Goal: Download file/media: Download file/media

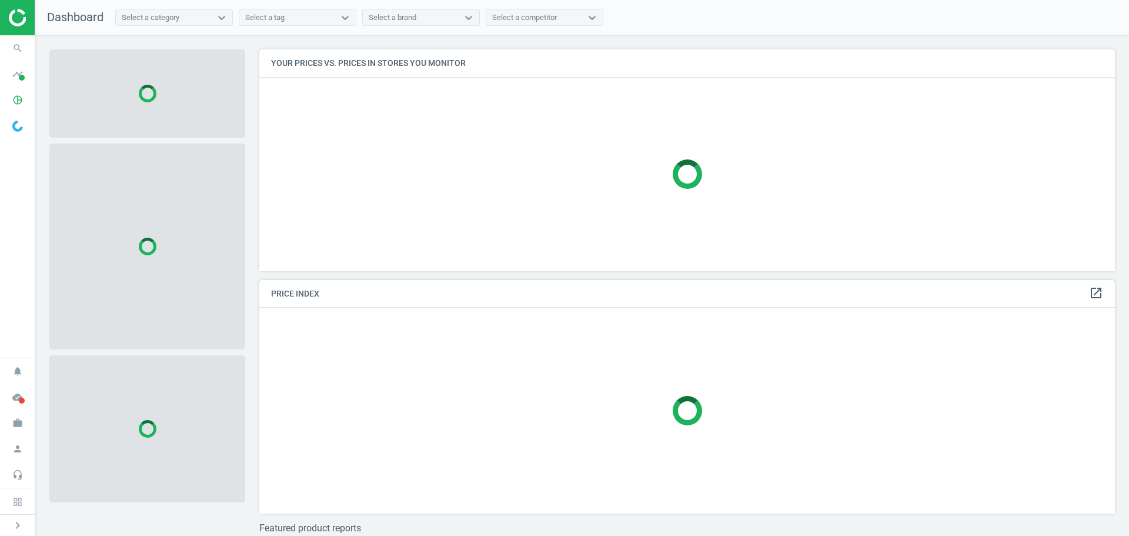
scroll to position [239, 865]
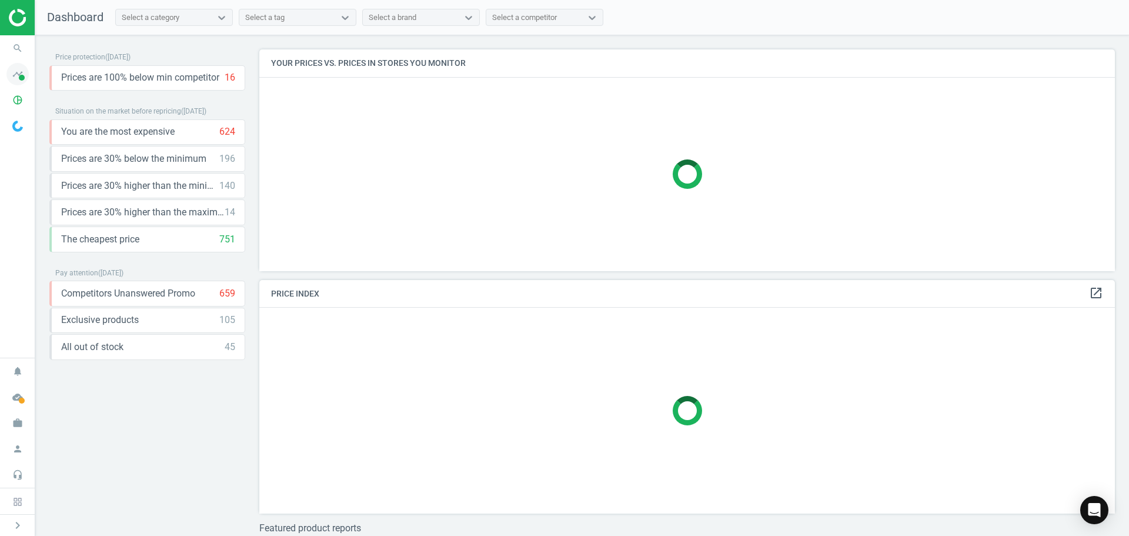
click at [10, 73] on icon "timeline" at bounding box center [17, 74] width 22 height 22
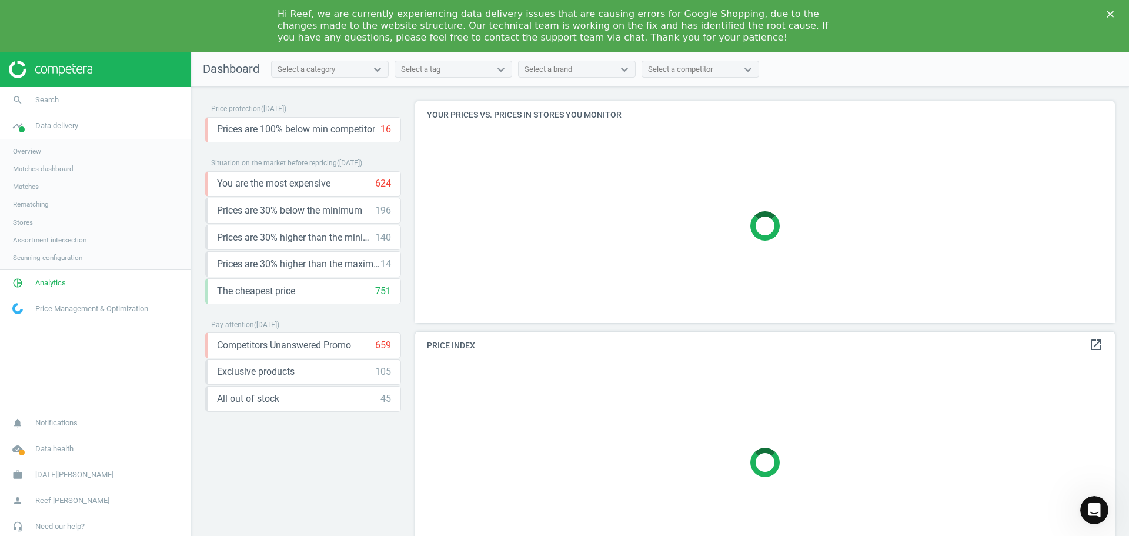
scroll to position [0, 0]
click at [67, 278] on link "pie_chart_outlined Analytics" at bounding box center [95, 283] width 190 height 26
click at [23, 196] on span "Products" at bounding box center [27, 194] width 28 height 9
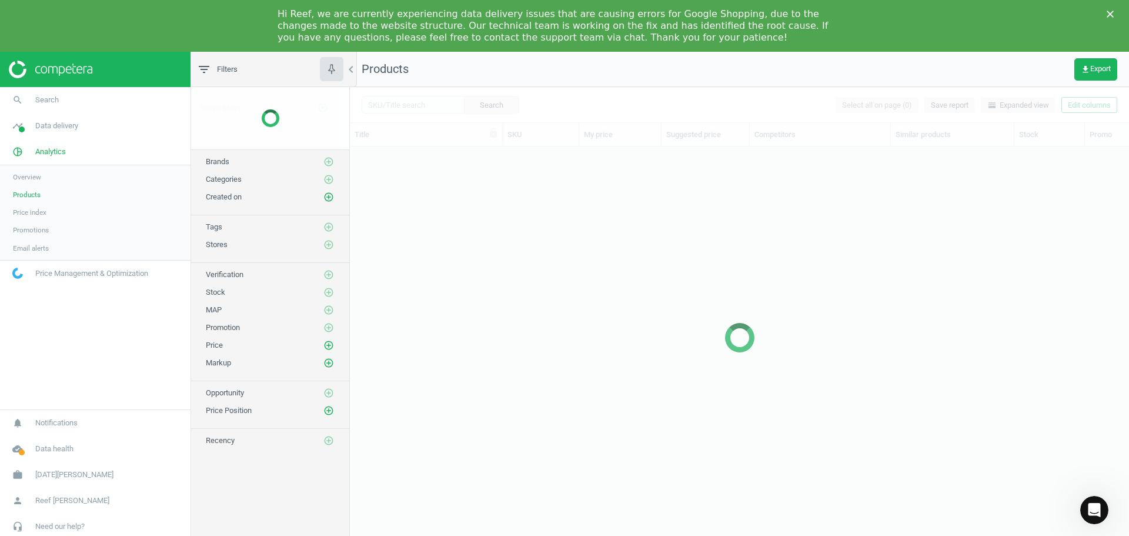
scroll to position [401, 770]
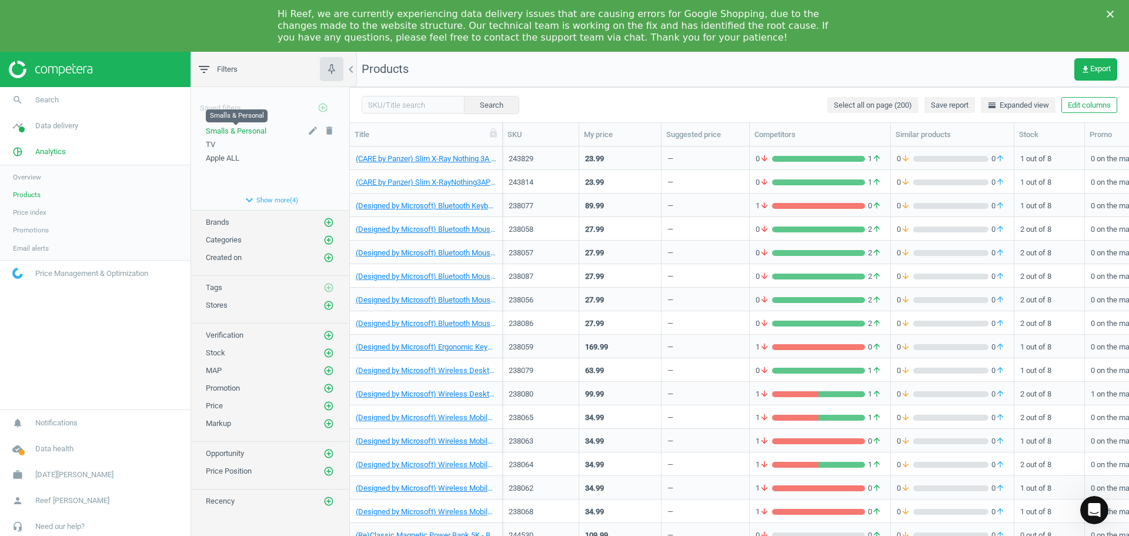
click at [244, 132] on span "Smalls & Personal" at bounding box center [236, 130] width 61 height 9
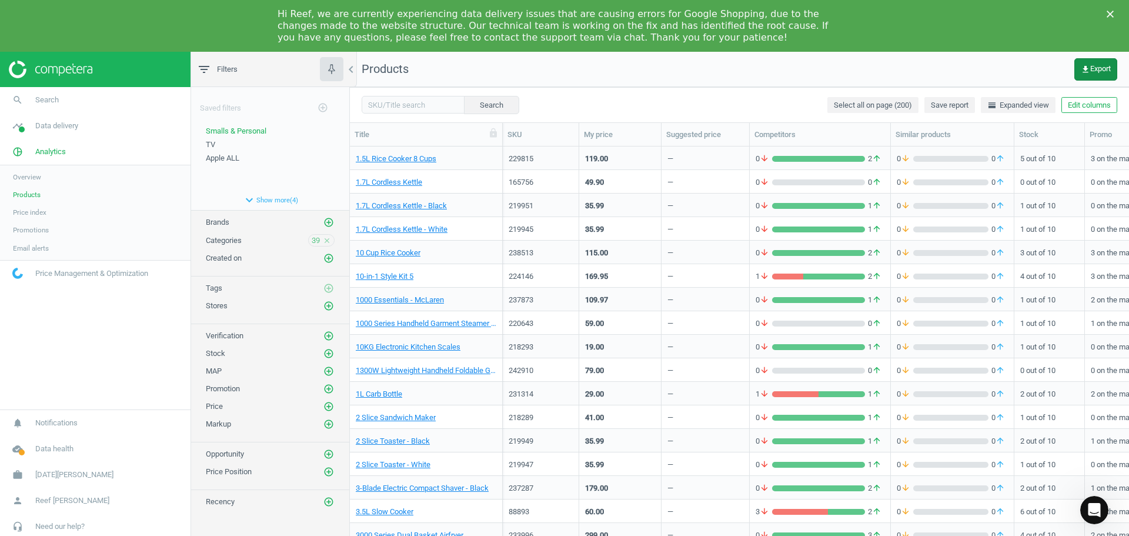
click at [1092, 66] on span "get_app Export" at bounding box center [1096, 69] width 30 height 9
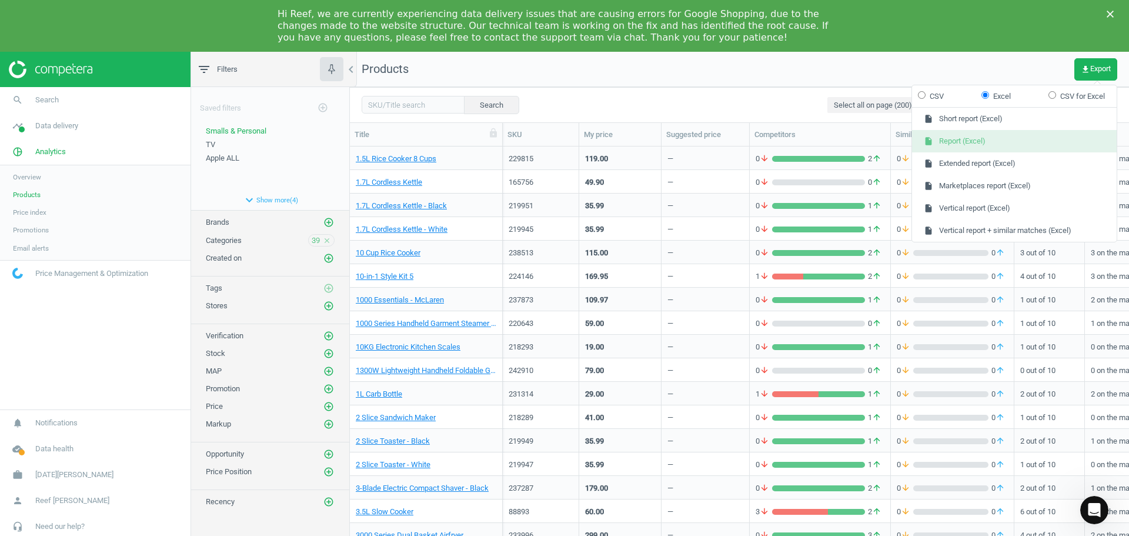
click at [995, 145] on button "insert_drive_file Report (Excel)" at bounding box center [1014, 141] width 205 height 22
